Goal: Contribute content: Contribute content

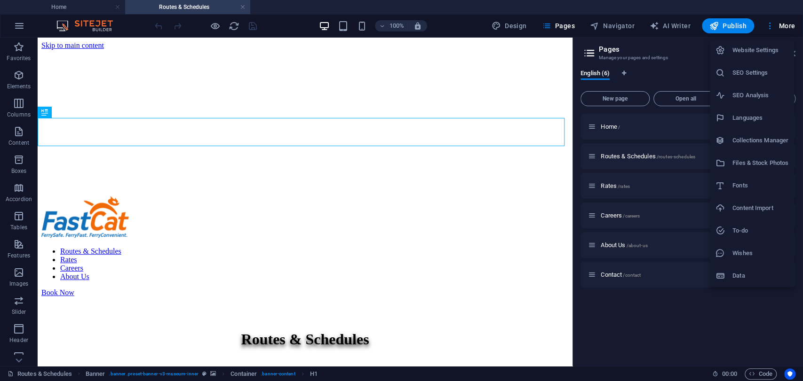
click at [606, 311] on div at bounding box center [401, 190] width 803 height 381
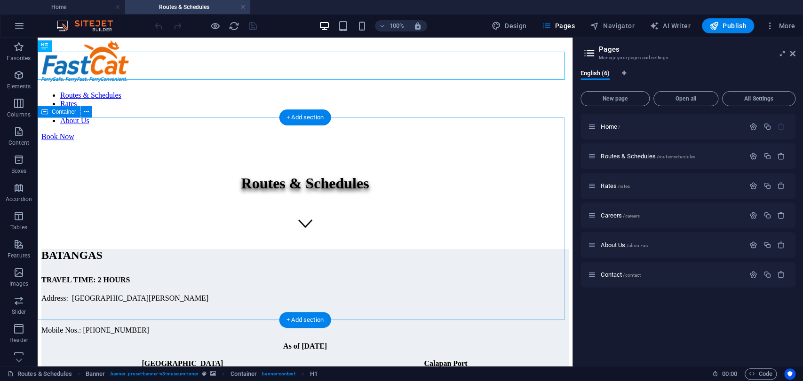
scroll to position [157, 0]
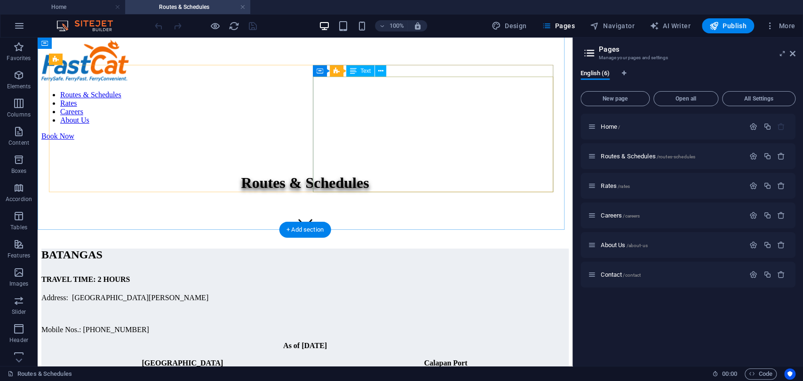
click at [355, 358] on div "[GEOGRAPHIC_DATA] Port Departure [GEOGRAPHIC_DATA] Port Arrival 12:00 AM 2:00 A…" at bounding box center [304, 383] width 527 height 51
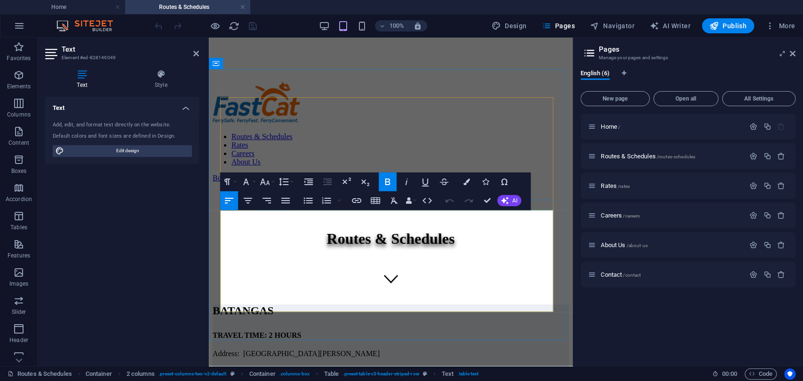
drag, startPoint x: 264, startPoint y: 278, endPoint x: 229, endPoint y: 283, distance: 35.1
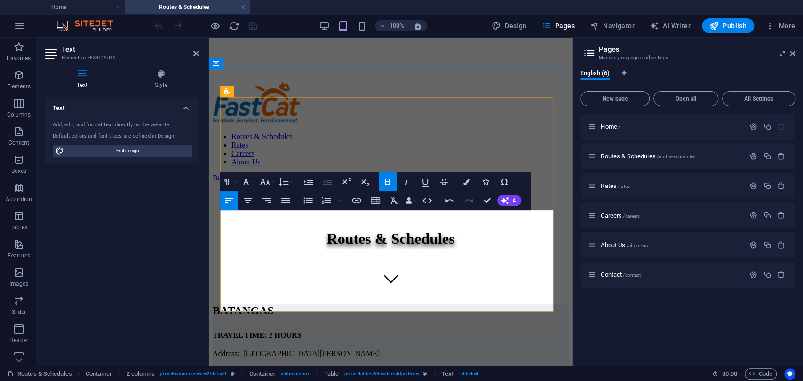
drag, startPoint x: 517, startPoint y: 281, endPoint x: 521, endPoint y: 284, distance: 5.4
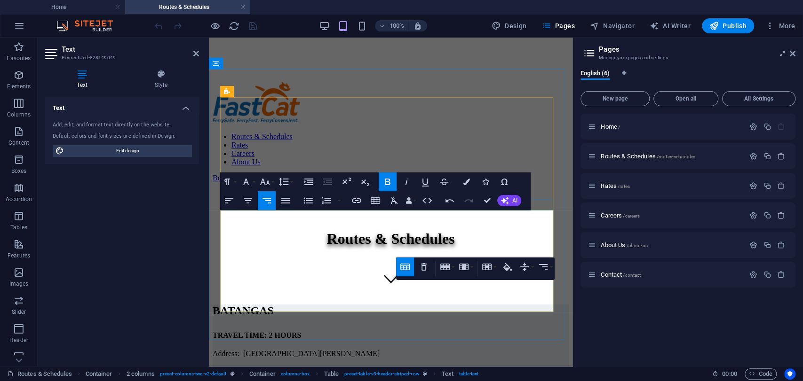
drag, startPoint x: 540, startPoint y: 300, endPoint x: 789, endPoint y: 342, distance: 251.8
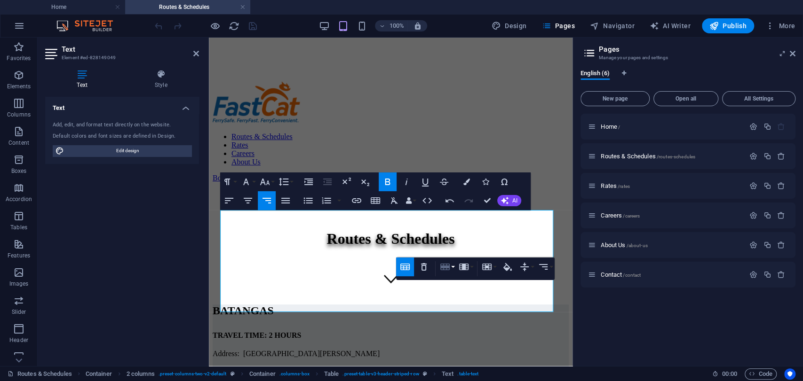
click at [451, 264] on button "Row" at bounding box center [447, 267] width 18 height 19
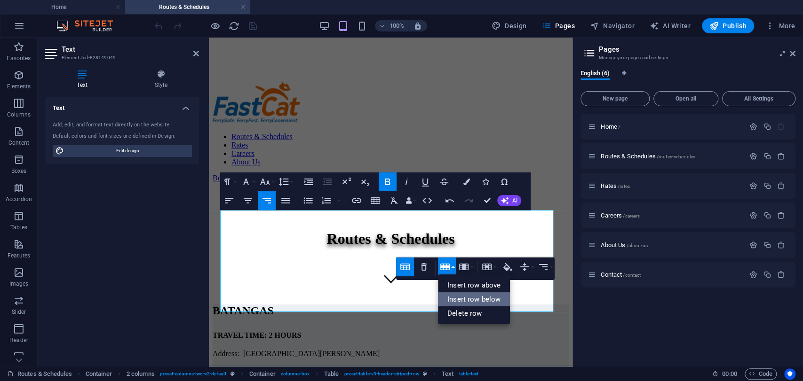
drag, startPoint x: 476, startPoint y: 300, endPoint x: 248, endPoint y: 263, distance: 231.1
click at [477, 300] on link "Insert row below" at bounding box center [474, 299] width 72 height 14
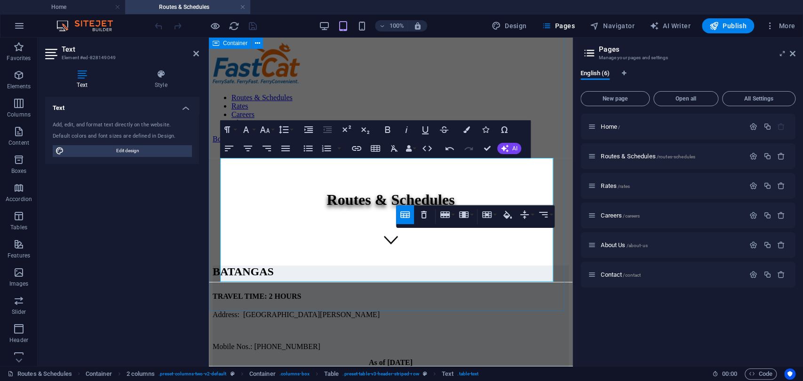
scroll to position [209, 0]
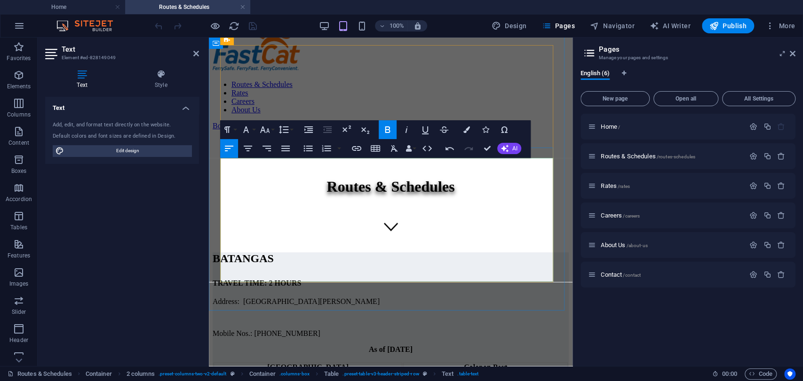
drag, startPoint x: 261, startPoint y: 251, endPoint x: 226, endPoint y: 252, distance: 35.3
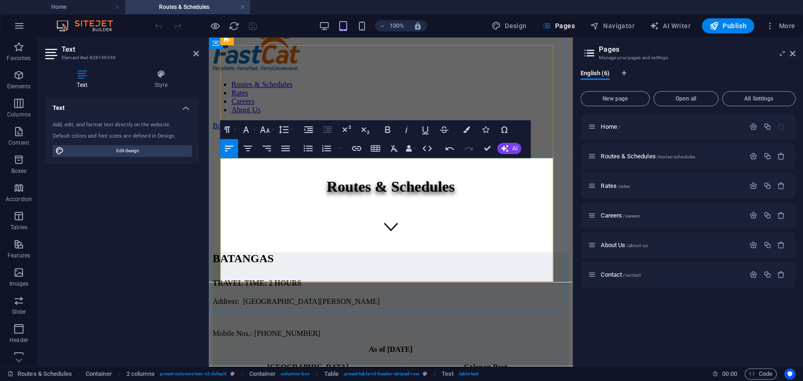
drag, startPoint x: 265, startPoint y: 268, endPoint x: 225, endPoint y: 273, distance: 40.7
drag, startPoint x: 260, startPoint y: 271, endPoint x: 226, endPoint y: 273, distance: 33.9
drag, startPoint x: 512, startPoint y: 271, endPoint x: 553, endPoint y: 279, distance: 42.1
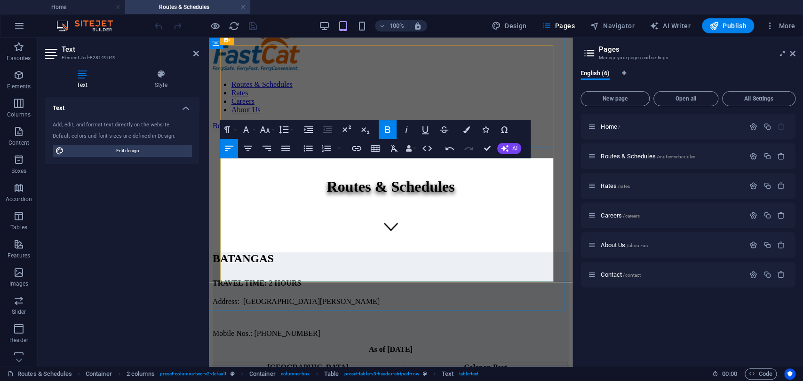
drag, startPoint x: 516, startPoint y: 273, endPoint x: 547, endPoint y: 271, distance: 31.1
drag, startPoint x: 515, startPoint y: 270, endPoint x: 548, endPoint y: 270, distance: 32.9
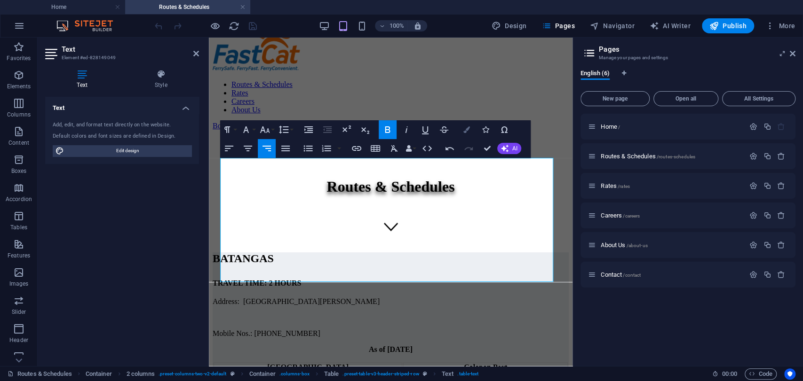
click at [467, 134] on button "Colors" at bounding box center [467, 129] width 18 height 19
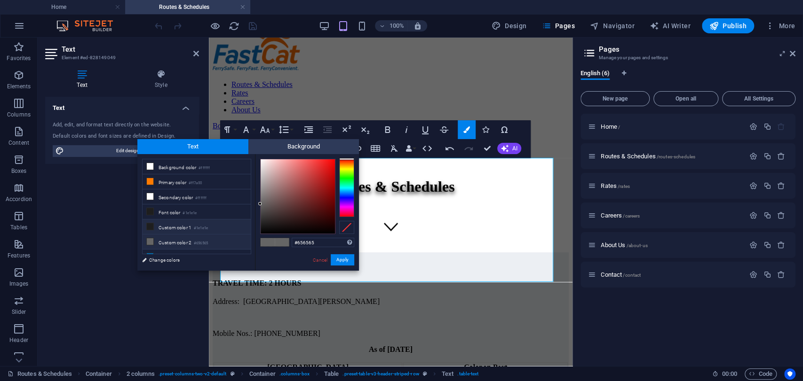
click at [182, 223] on li "Custom color 1 #1e1e1e" at bounding box center [196, 227] width 108 height 15
click at [351, 259] on button "Apply" at bounding box center [343, 259] width 24 height 11
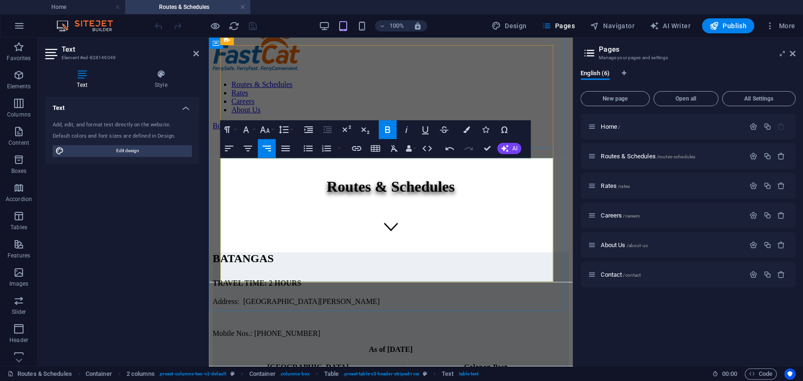
drag, startPoint x: 268, startPoint y: 271, endPoint x: 224, endPoint y: 273, distance: 44.2
click at [463, 128] on icon "button" at bounding box center [466, 129] width 7 height 7
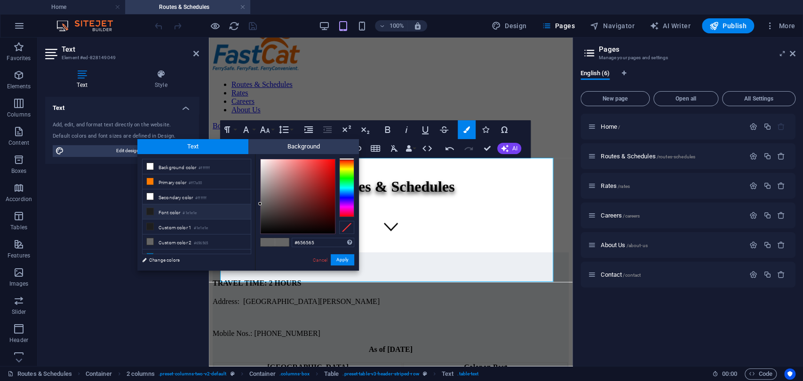
click at [202, 214] on li "Font color #1e1e1e" at bounding box center [196, 212] width 108 height 15
click at [338, 257] on button "Apply" at bounding box center [343, 259] width 24 height 11
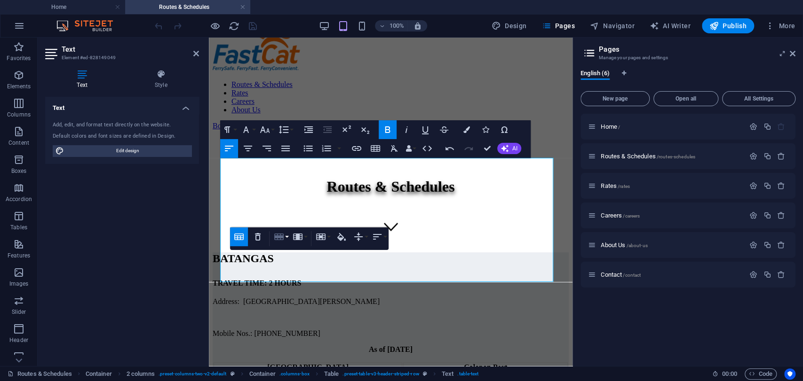
click at [285, 235] on button "Row" at bounding box center [281, 237] width 18 height 19
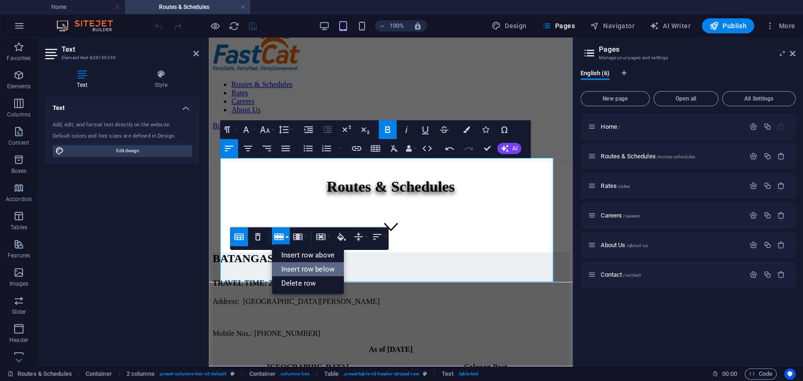
click at [303, 265] on link "Insert row below" at bounding box center [308, 269] width 72 height 14
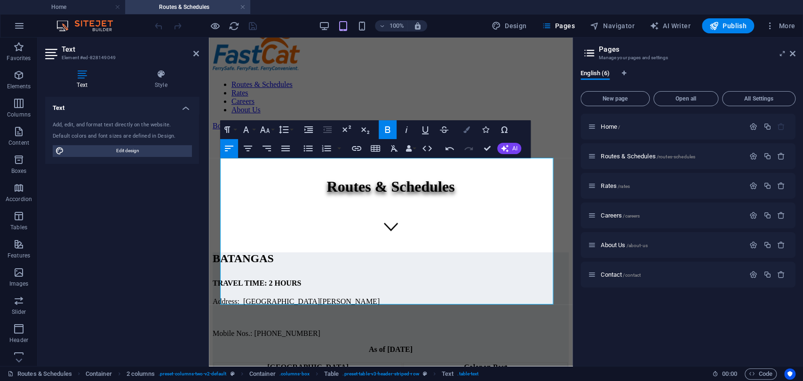
click at [462, 133] on button "Colors" at bounding box center [467, 129] width 18 height 19
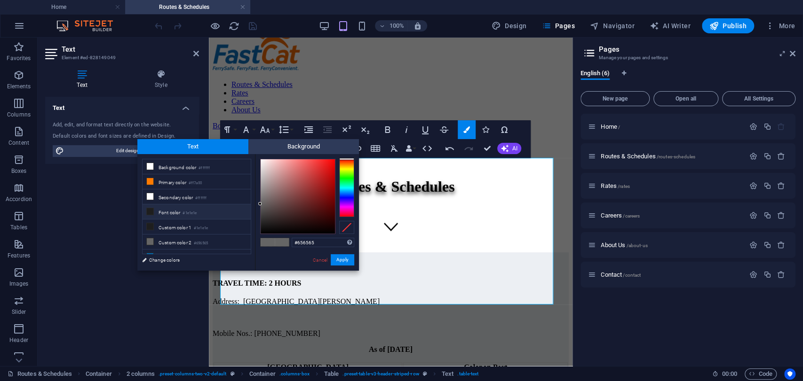
click at [197, 213] on small "#1e1e1e" at bounding box center [189, 213] width 14 height 7
click at [346, 264] on button "Apply" at bounding box center [343, 259] width 24 height 11
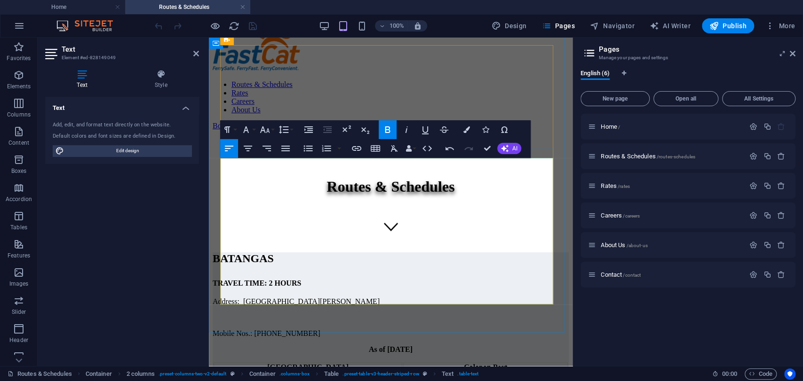
drag, startPoint x: 516, startPoint y: 295, endPoint x: 546, endPoint y: 296, distance: 30.1
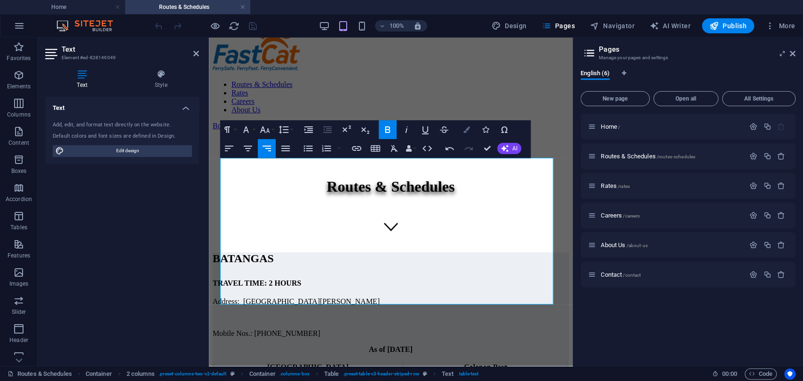
click at [461, 132] on button "Colors" at bounding box center [467, 129] width 18 height 19
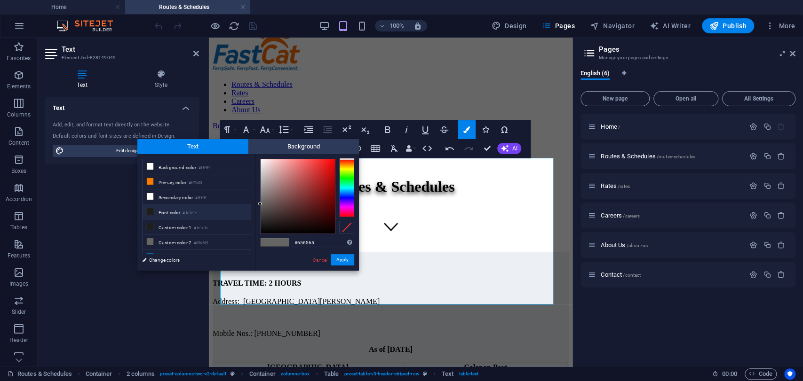
click at [212, 212] on li "Font color #1e1e1e" at bounding box center [196, 212] width 108 height 15
click at [340, 259] on button "Apply" at bounding box center [343, 259] width 24 height 11
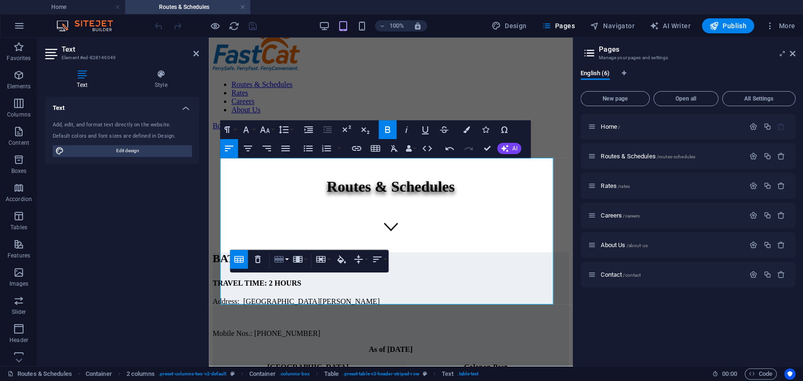
click at [280, 261] on icon "button" at bounding box center [278, 259] width 9 height 7
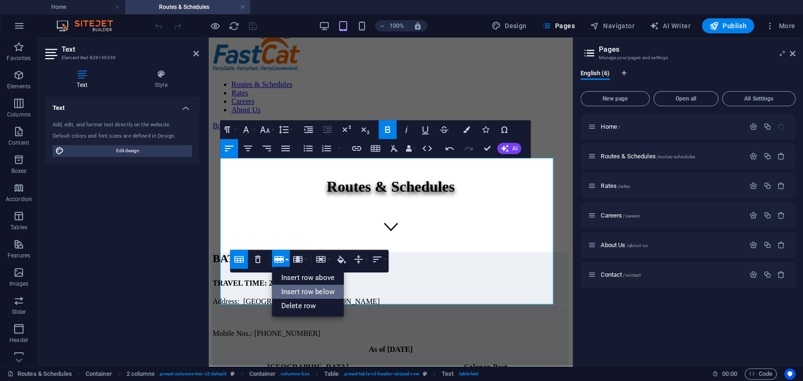
click at [299, 286] on link "Insert row below" at bounding box center [308, 292] width 72 height 14
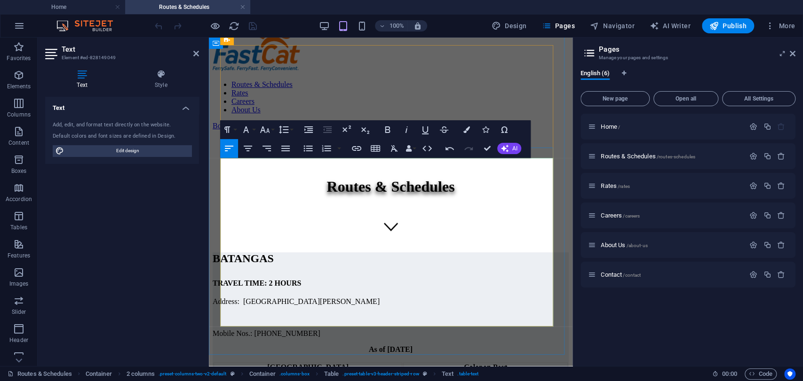
drag, startPoint x: 281, startPoint y: 311, endPoint x: 225, endPoint y: 317, distance: 56.3
click at [466, 131] on icon "button" at bounding box center [466, 129] width 7 height 7
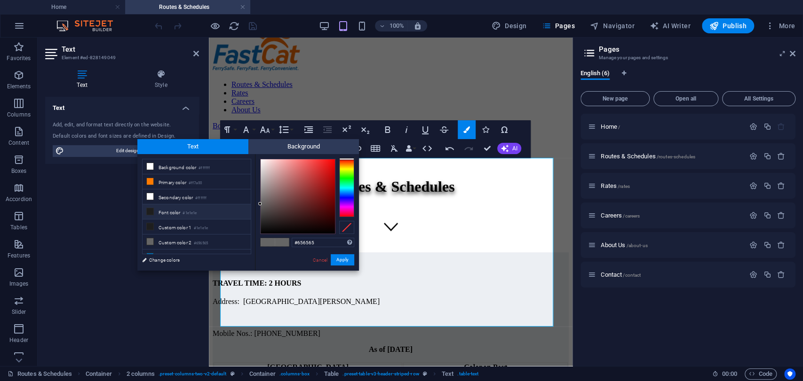
click at [197, 213] on small "#1e1e1e" at bounding box center [189, 213] width 14 height 7
click at [342, 257] on button "Apply" at bounding box center [343, 259] width 24 height 11
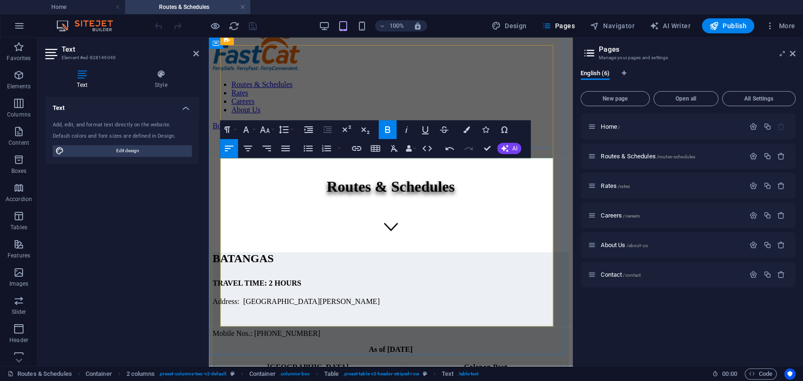
drag, startPoint x: 513, startPoint y: 316, endPoint x: 551, endPoint y: 319, distance: 37.8
click at [470, 134] on button "Colors" at bounding box center [467, 129] width 18 height 19
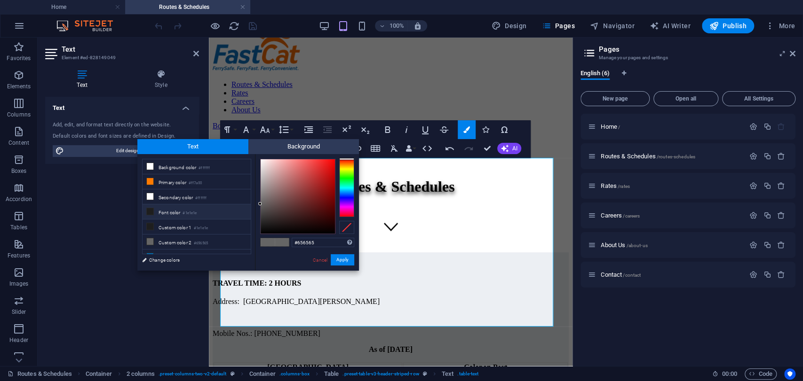
click at [182, 212] on li "Font color #1e1e1e" at bounding box center [196, 212] width 108 height 15
type input "#1e1e1e"
click at [347, 261] on button "Apply" at bounding box center [343, 259] width 24 height 11
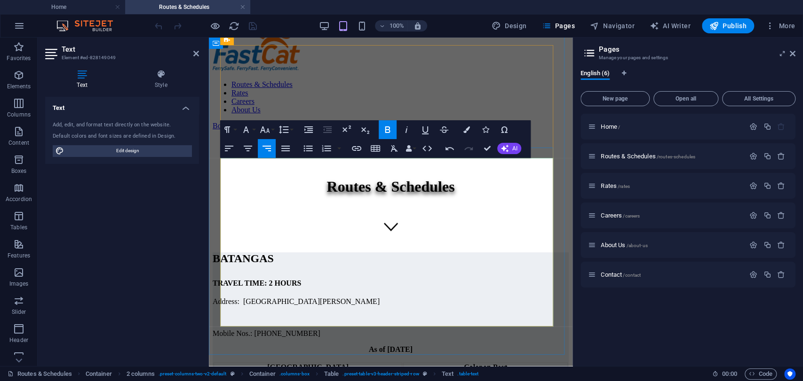
drag, startPoint x: 411, startPoint y: 291, endPoint x: 216, endPoint y: 339, distance: 200.9
click at [426, 336] on div "BATANGAS TRAVEL TIME: 2 HOURS Address: [GEOGRAPHIC_DATA][PERSON_NAME] Mobile No…" at bounding box center [391, 351] width 356 height 197
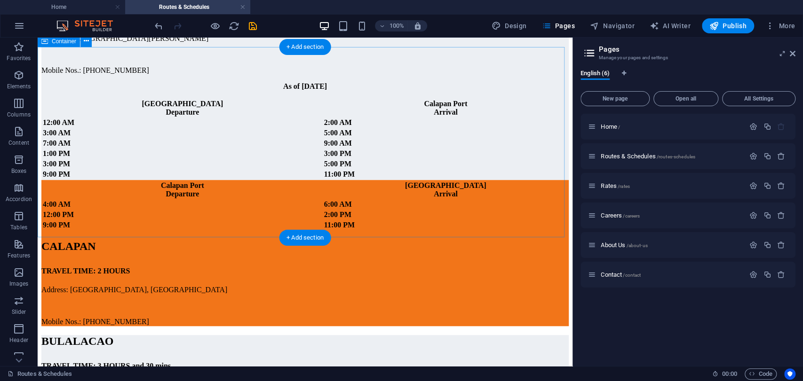
scroll to position [364, 0]
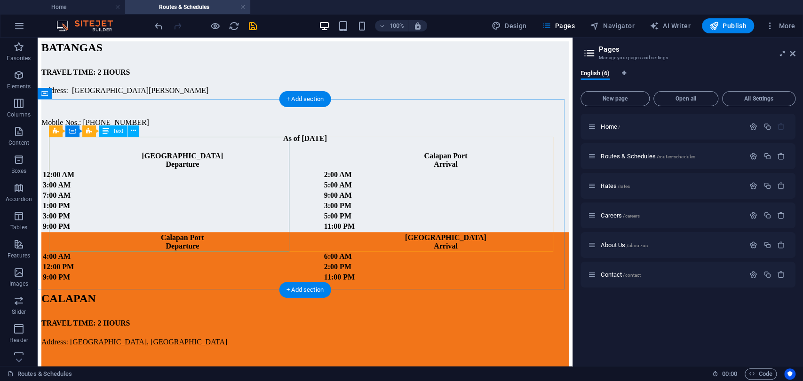
click at [94, 232] on div "Calapan Port Departure [GEOGRAPHIC_DATA] Port Arrival 4:00 AM 6:00 AM 12:00 PM …" at bounding box center [304, 257] width 527 height 51
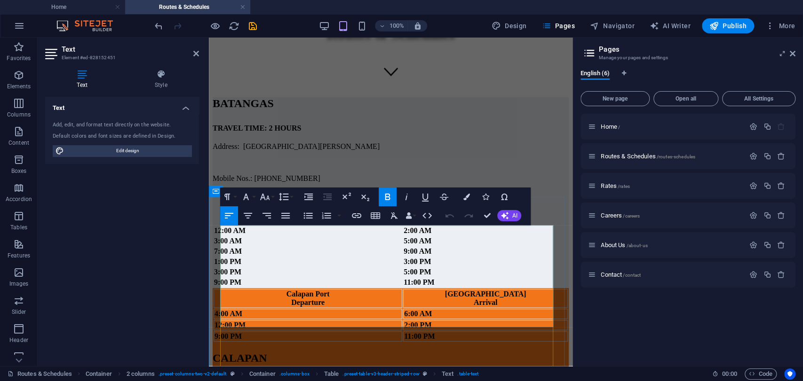
click at [232, 310] on strong "4:00 AM" at bounding box center [228, 314] width 28 height 8
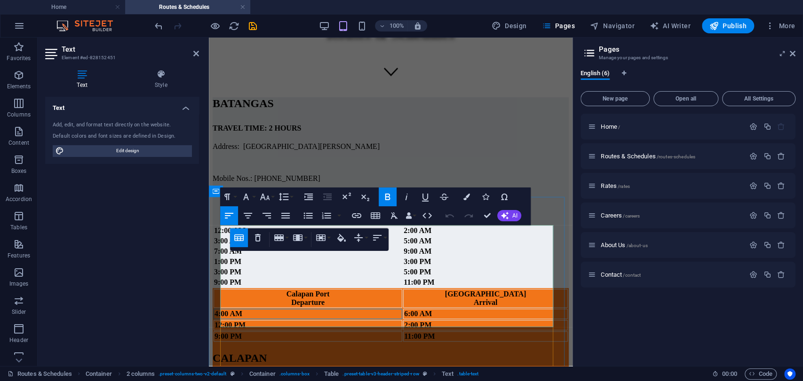
click at [229, 310] on strong "4:00 AM" at bounding box center [228, 314] width 28 height 8
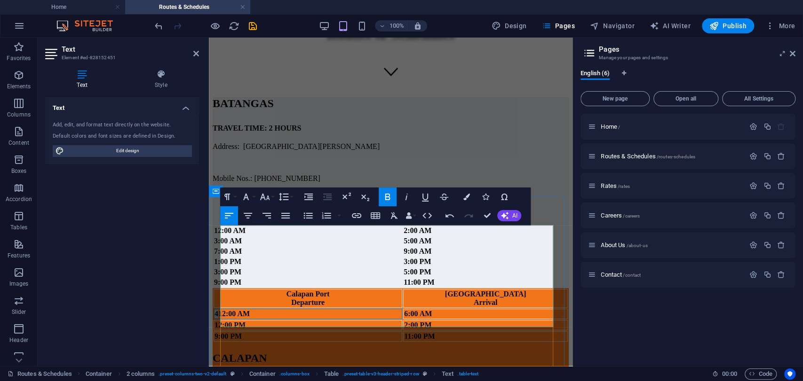
click at [225, 310] on strong "412:00 AM" at bounding box center [231, 314] width 35 height 8
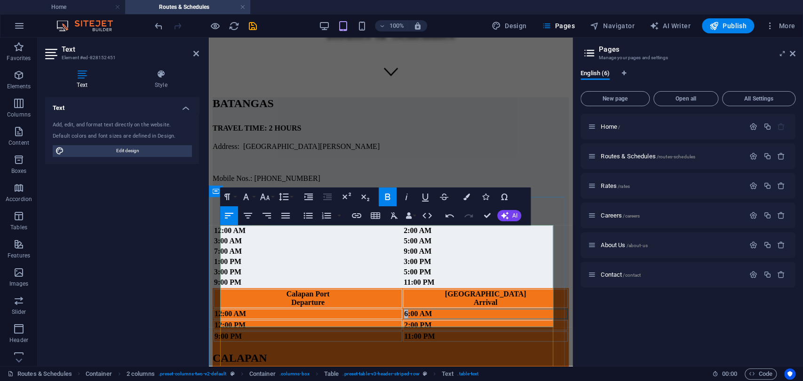
click at [432, 310] on strong "6:00 AM" at bounding box center [418, 314] width 28 height 8
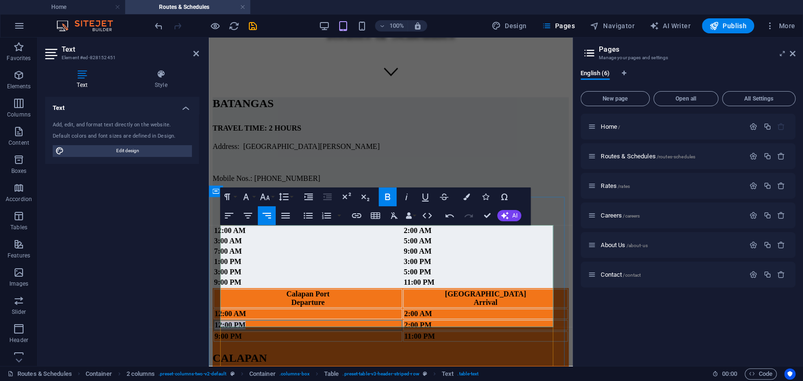
drag, startPoint x: 263, startPoint y: 294, endPoint x: 224, endPoint y: 293, distance: 39.1
click at [224, 320] on td "12:00 PM" at bounding box center [307, 325] width 189 height 10
click at [237, 321] on strong "12:00 PM" at bounding box center [229, 325] width 31 height 8
drag, startPoint x: 232, startPoint y: 293, endPoint x: 225, endPoint y: 293, distance: 7.5
click at [225, 321] on strong "12:00 PM" at bounding box center [229, 325] width 31 height 8
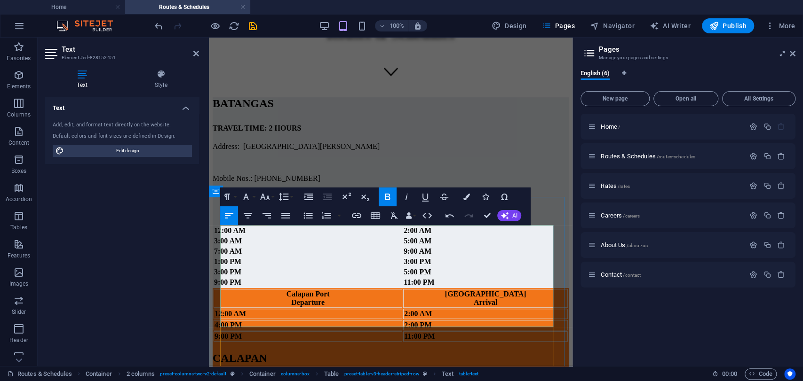
click at [242, 321] on strong "4:00 PM" at bounding box center [227, 325] width 27 height 8
click at [431, 321] on strong "2:00 PM" at bounding box center [417, 325] width 27 height 8
click at [431, 321] on strong "6:00 PM" at bounding box center [417, 325] width 27 height 8
click at [226, 332] on strong "9:00 PM" at bounding box center [227, 336] width 27 height 8
click at [242, 332] on strong "9:00 PM" at bounding box center [227, 336] width 27 height 8
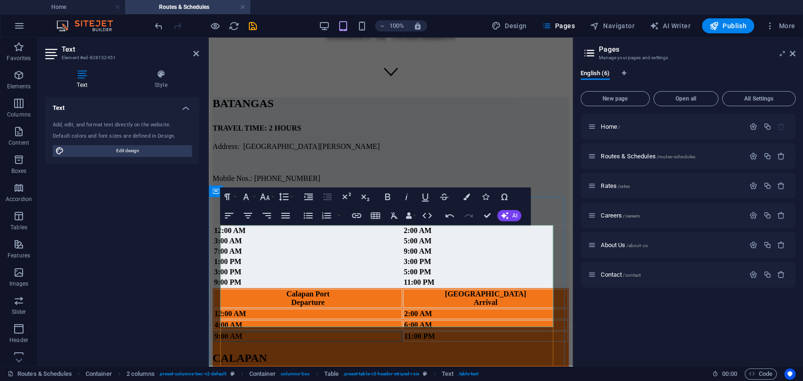
click at [434, 332] on strong "11:00 PM" at bounding box center [419, 336] width 31 height 8
click at [225, 332] on strong "9:00 AM" at bounding box center [228, 336] width 28 height 8
click at [238, 332] on strong "8:00 AM" at bounding box center [228, 336] width 28 height 8
click at [434, 332] on strong "11:00 PM" at bounding box center [419, 336] width 31 height 8
click at [435, 332] on strong "10:00 PM" at bounding box center [419, 336] width 31 height 8
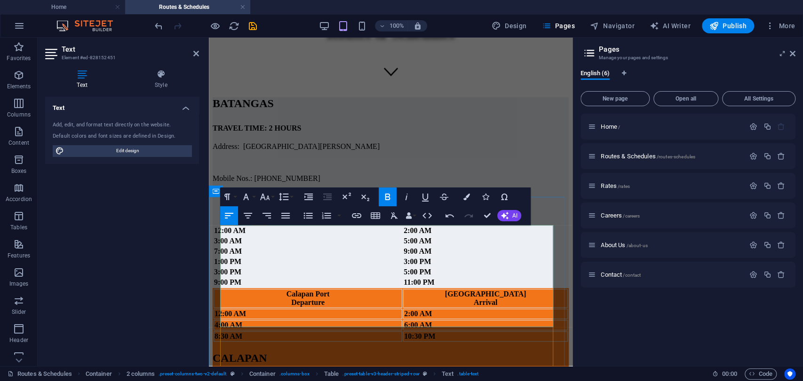
drag, startPoint x: 372, startPoint y: 317, endPoint x: 355, endPoint y: 317, distance: 17.4
click at [355, 332] on td "8:30 AM" at bounding box center [307, 337] width 189 height 10
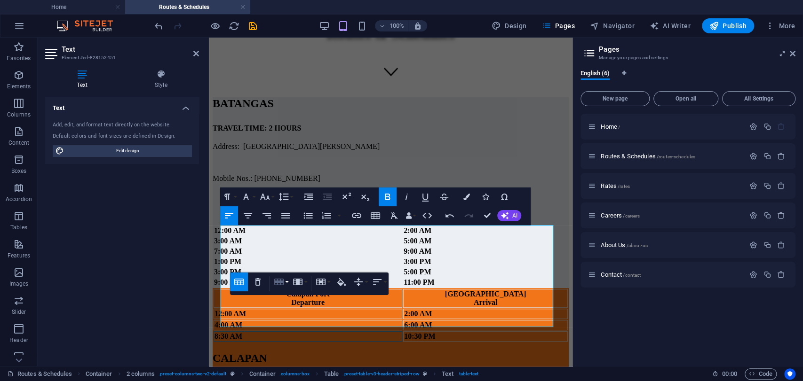
click at [283, 283] on icon "button" at bounding box center [278, 282] width 9 height 7
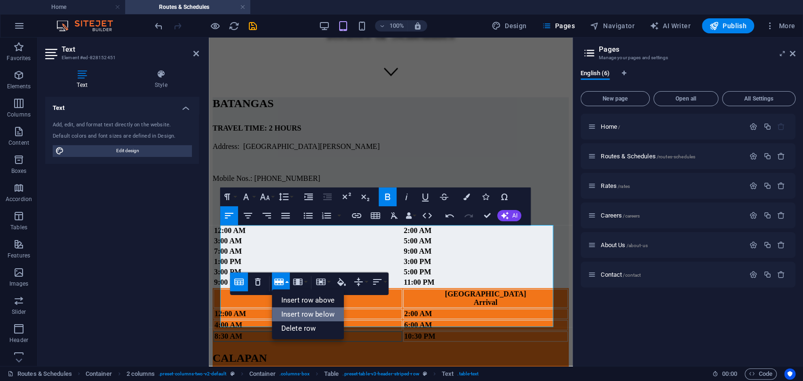
drag, startPoint x: 317, startPoint y: 314, endPoint x: 16, endPoint y: 306, distance: 302.0
click at [317, 314] on link "Insert row below" at bounding box center [308, 315] width 72 height 14
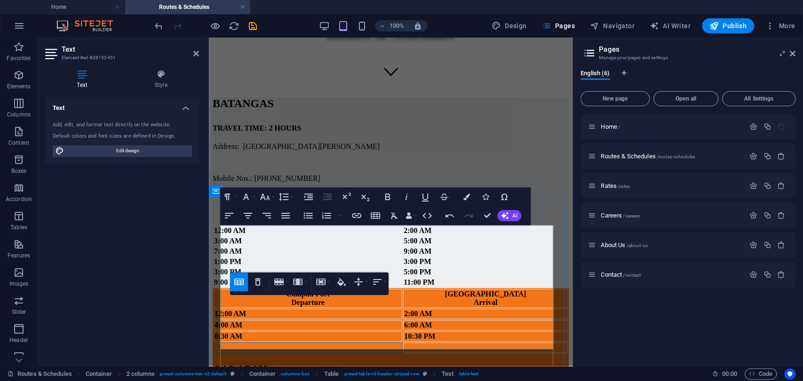
click at [307, 343] on td at bounding box center [307, 348] width 189 height 10
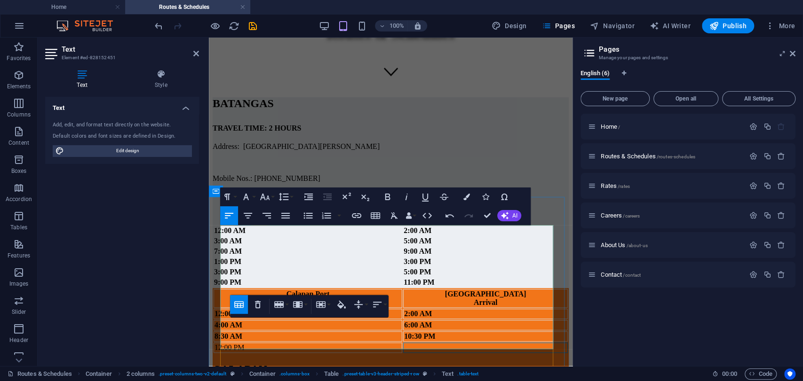
click at [526, 343] on td at bounding box center [485, 348] width 165 height 10
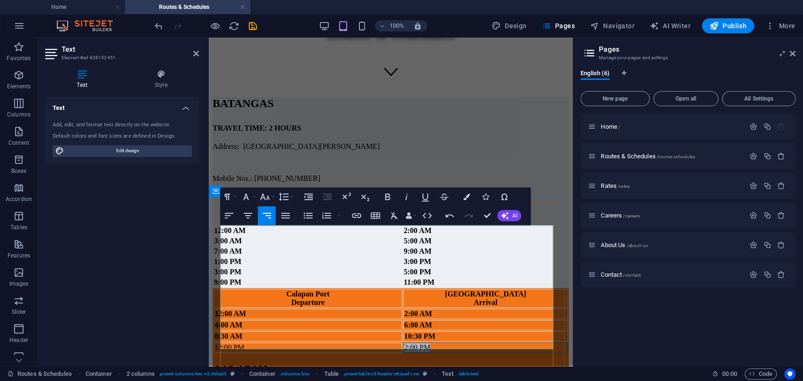
drag, startPoint x: 516, startPoint y: 339, endPoint x: 551, endPoint y: 341, distance: 34.9
click at [551, 343] on td "2:00 PM" at bounding box center [485, 348] width 165 height 10
click at [463, 198] on button "Colors" at bounding box center [467, 197] width 18 height 19
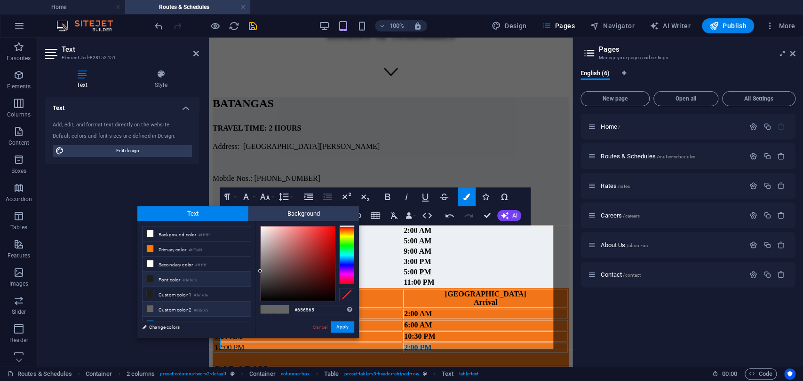
click at [195, 277] on small "#1e1e1e" at bounding box center [189, 280] width 14 height 7
click at [350, 325] on button "Apply" at bounding box center [343, 327] width 24 height 11
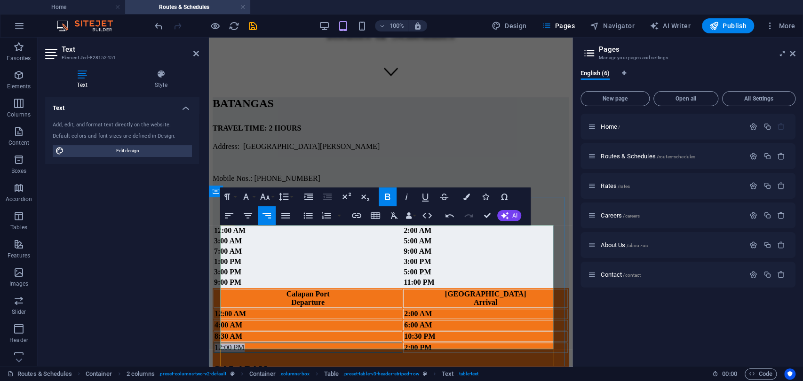
drag, startPoint x: 277, startPoint y: 340, endPoint x: 225, endPoint y: 339, distance: 52.2
click at [225, 343] on td "12:00 PM" at bounding box center [307, 348] width 189 height 10
click at [467, 201] on button "Colors" at bounding box center [467, 197] width 18 height 19
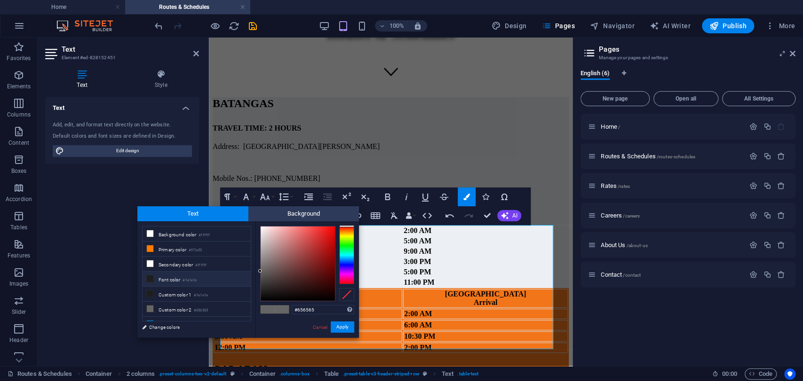
click at [189, 277] on small "#1e1e1e" at bounding box center [189, 280] width 14 height 7
click at [345, 327] on button "Apply" at bounding box center [343, 327] width 24 height 11
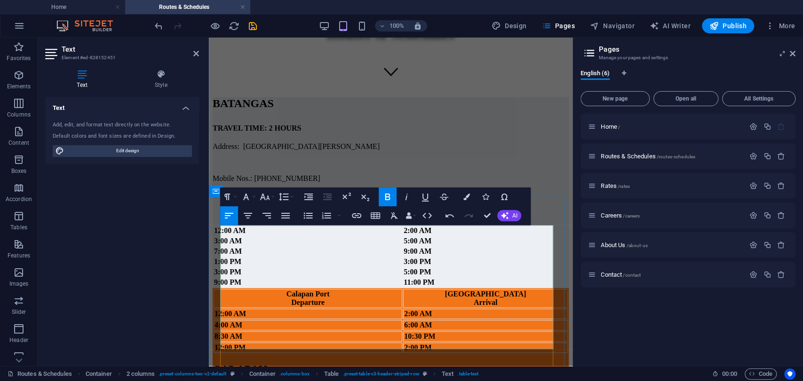
click at [421, 343] on td "2:00 PM" at bounding box center [485, 348] width 165 height 10
click at [418, 343] on td "2:00 PM" at bounding box center [485, 348] width 165 height 10
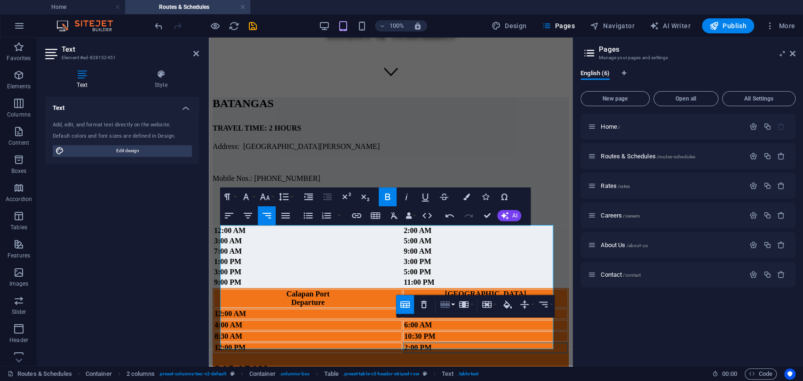
click at [449, 302] on icon "button" at bounding box center [444, 304] width 9 height 7
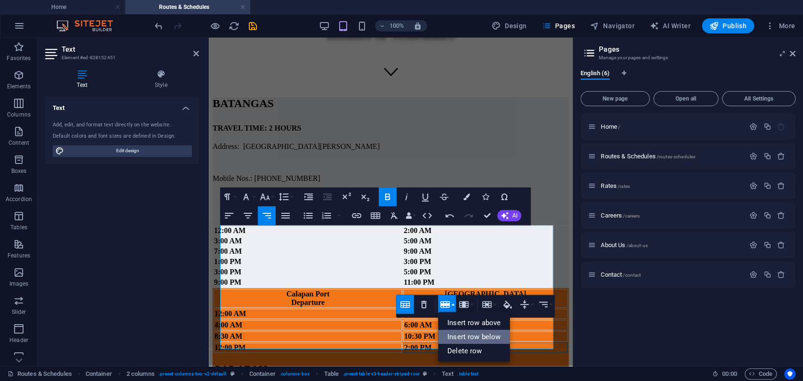
click at [477, 336] on link "Insert row below" at bounding box center [474, 337] width 72 height 14
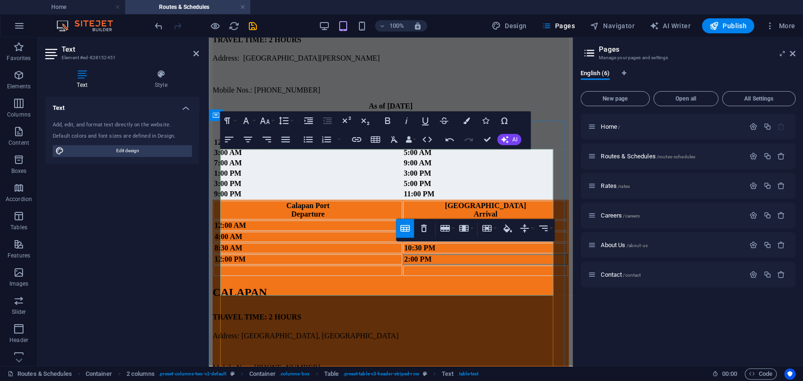
scroll to position [468, 0]
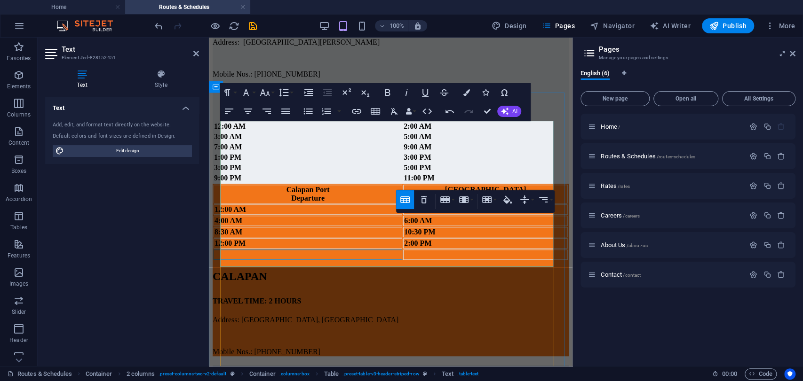
click at [314, 258] on td at bounding box center [307, 255] width 189 height 10
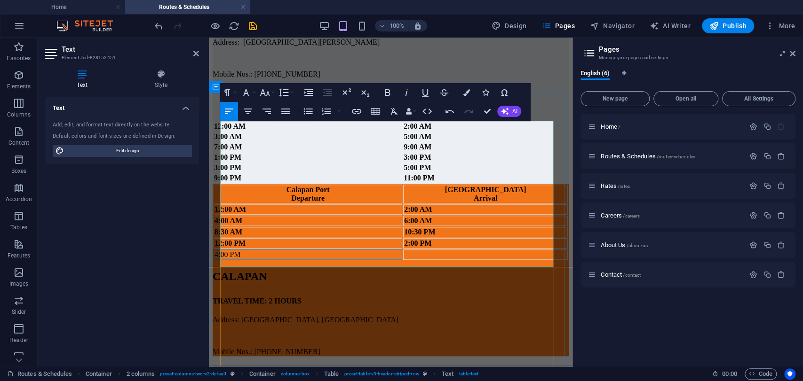
click at [498, 257] on td at bounding box center [485, 255] width 165 height 10
drag, startPoint x: 263, startPoint y: 256, endPoint x: 224, endPoint y: 257, distance: 39.0
click at [224, 257] on td "4:00 PM" at bounding box center [307, 255] width 189 height 10
click at [546, 258] on td "6:00 PM" at bounding box center [485, 255] width 165 height 10
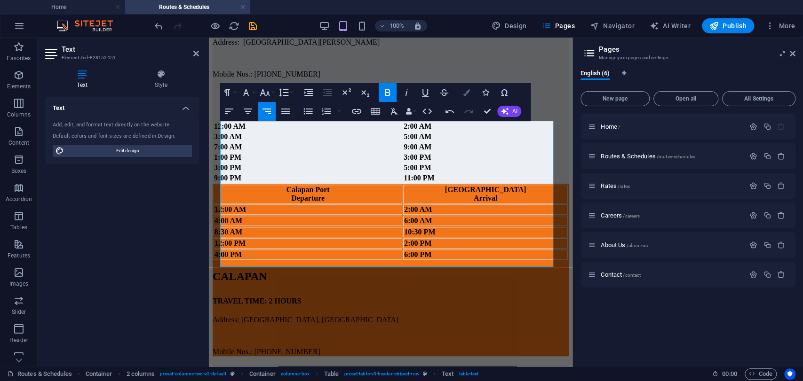
click at [463, 94] on icon "button" at bounding box center [466, 92] width 7 height 7
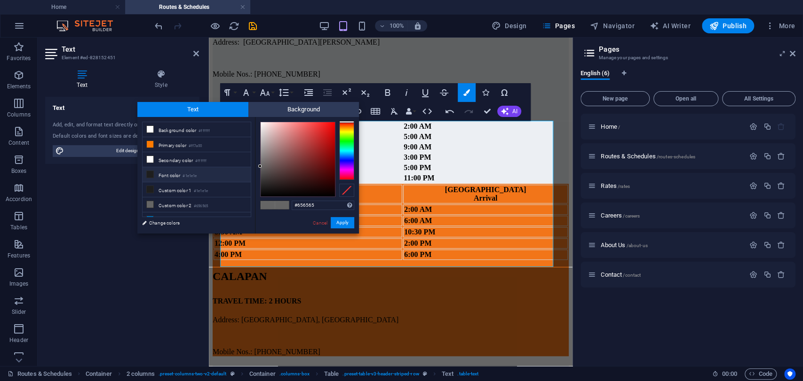
click at [192, 174] on small "#1e1e1e" at bounding box center [189, 176] width 14 height 7
drag, startPoint x: 343, startPoint y: 222, endPoint x: 60, endPoint y: 211, distance: 283.7
click at [343, 222] on button "Apply" at bounding box center [343, 222] width 24 height 11
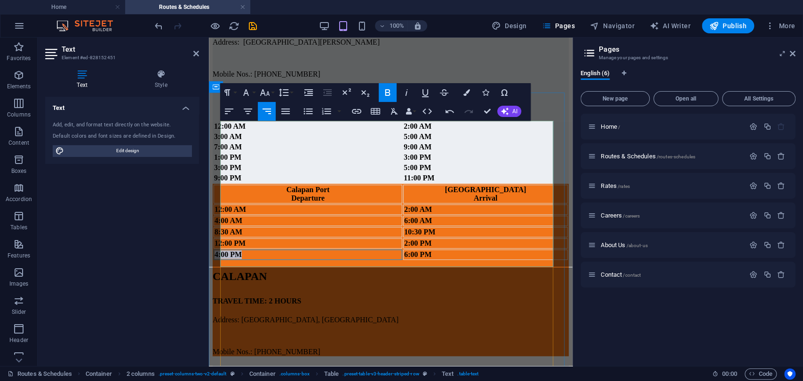
drag, startPoint x: 235, startPoint y: 256, endPoint x: 223, endPoint y: 254, distance: 12.4
click at [223, 254] on td "4:00 PM" at bounding box center [307, 255] width 189 height 10
click at [468, 91] on icon "button" at bounding box center [466, 92] width 7 height 7
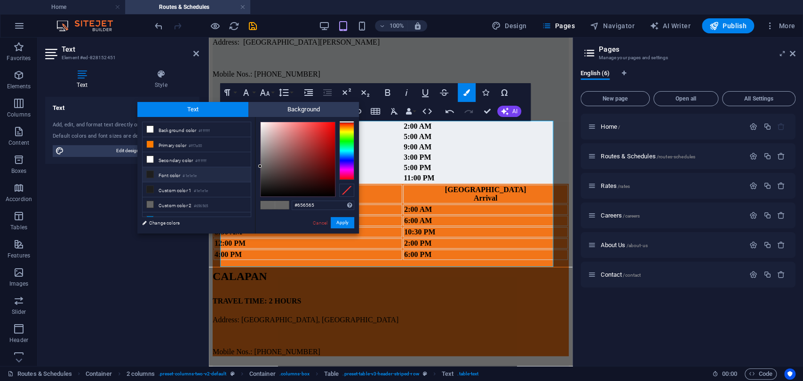
click at [201, 178] on li "Font color #1e1e1e" at bounding box center [196, 174] width 108 height 15
click at [338, 220] on button "Apply" at bounding box center [343, 222] width 24 height 11
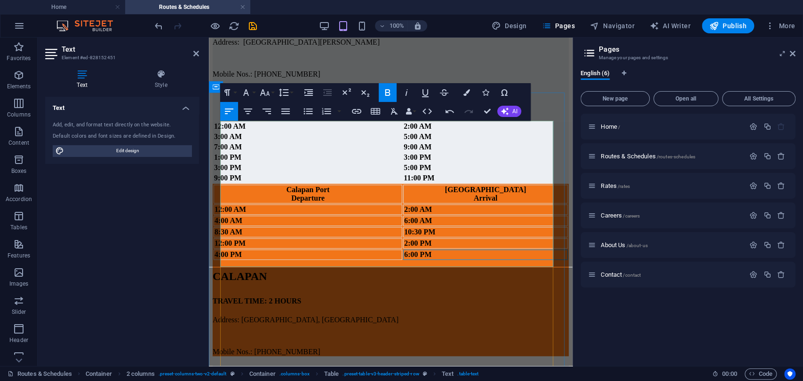
click at [410, 255] on td "6:00 PM" at bounding box center [485, 255] width 165 height 10
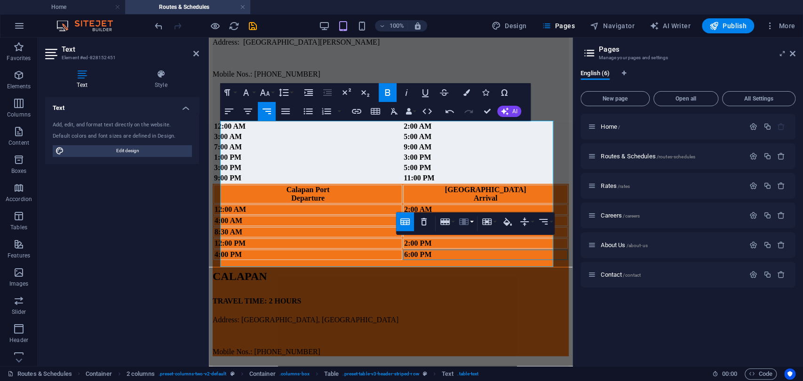
click at [467, 221] on icon "button" at bounding box center [463, 222] width 9 height 7
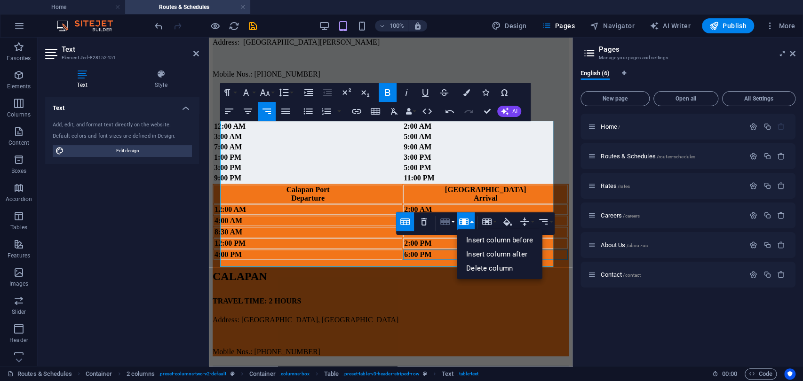
click at [450, 219] on button "Row" at bounding box center [447, 222] width 18 height 19
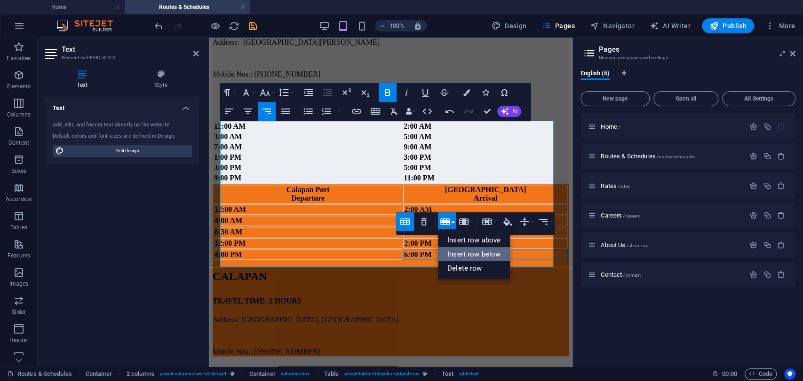
click at [470, 252] on link "Insert row below" at bounding box center [474, 254] width 72 height 14
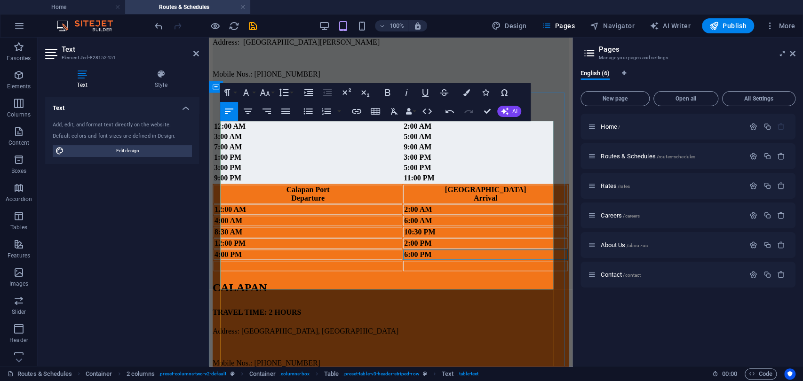
click at [254, 271] on td at bounding box center [307, 266] width 189 height 10
drag, startPoint x: 260, startPoint y: 283, endPoint x: 224, endPoint y: 282, distance: 36.7
click at [224, 271] on td "9:00 PM" at bounding box center [307, 266] width 189 height 10
click at [463, 95] on button "Colors" at bounding box center [467, 92] width 18 height 19
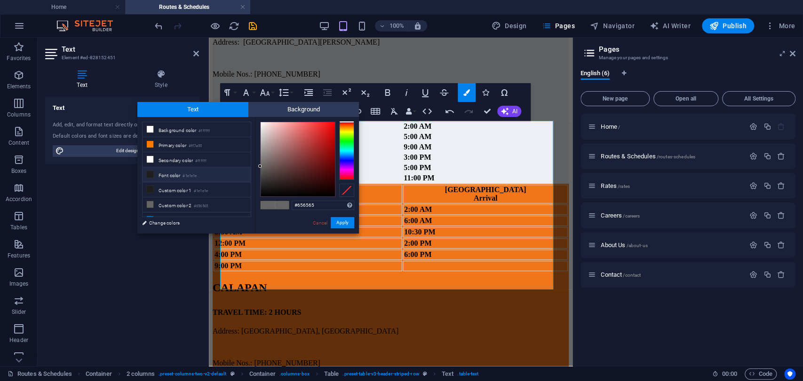
click at [185, 173] on small "#1e1e1e" at bounding box center [189, 176] width 14 height 7
click at [340, 219] on button "Apply" at bounding box center [343, 222] width 24 height 11
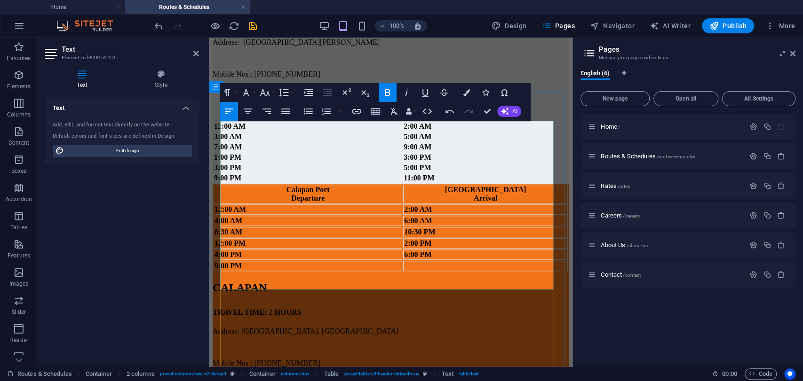
click at [521, 271] on td at bounding box center [485, 266] width 165 height 10
drag, startPoint x: 528, startPoint y: 277, endPoint x: 545, endPoint y: 270, distance: 18.2
click at [546, 271] on td "11:00 PM" at bounding box center [485, 266] width 165 height 10
click at [466, 93] on icon "button" at bounding box center [466, 92] width 7 height 7
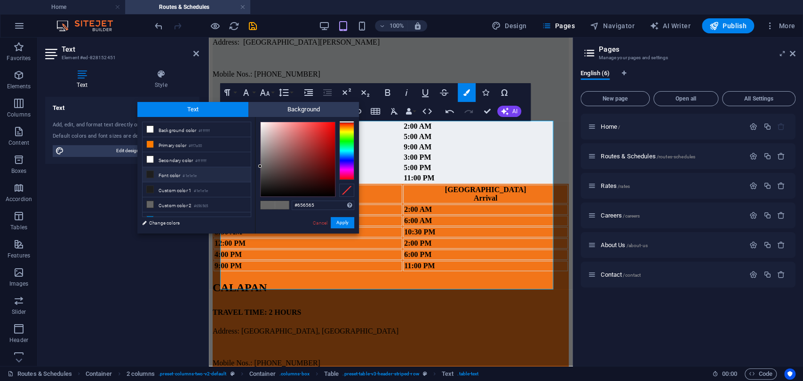
click at [191, 169] on li "Font color #1e1e1e" at bounding box center [196, 174] width 108 height 15
type input "#1e1e1e"
click at [347, 221] on button "Apply" at bounding box center [343, 222] width 24 height 11
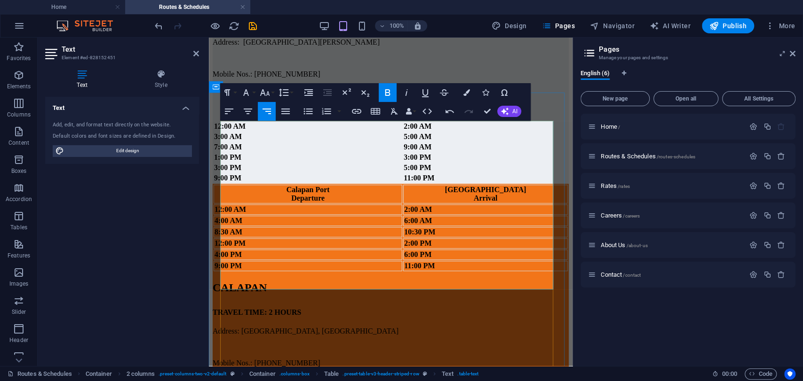
click at [422, 260] on td "6:00 PM" at bounding box center [485, 255] width 165 height 10
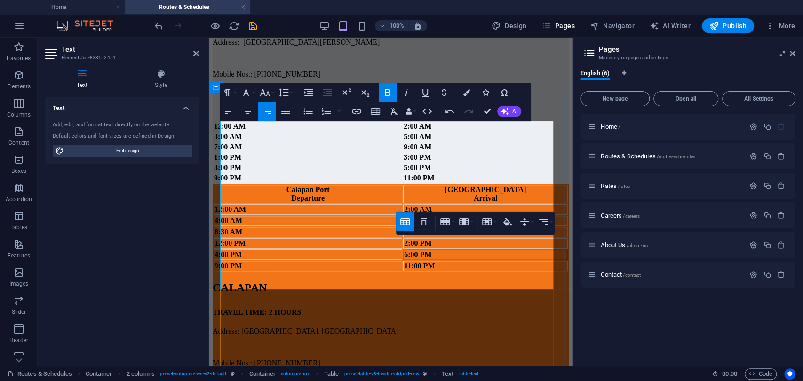
click at [450, 306] on div "Calapan Port Departure [GEOGRAPHIC_DATA] Port Arrival 12:00 AM 2:00 AM 4:00 AM …" at bounding box center [391, 275] width 356 height 183
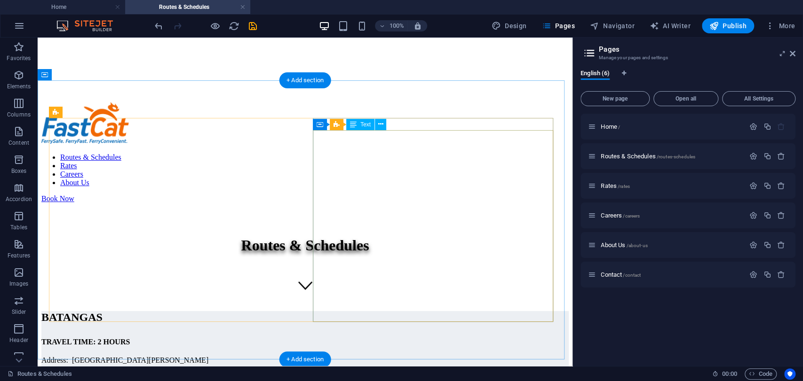
scroll to position [0, 0]
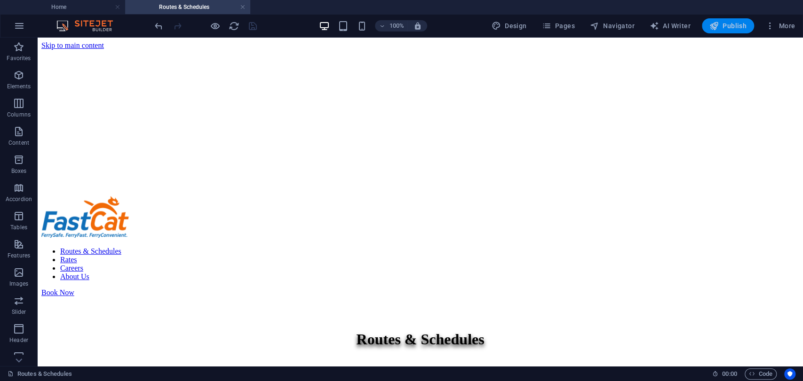
click at [727, 24] on span "Publish" at bounding box center [727, 25] width 37 height 9
